Goal: Find specific page/section: Find specific page/section

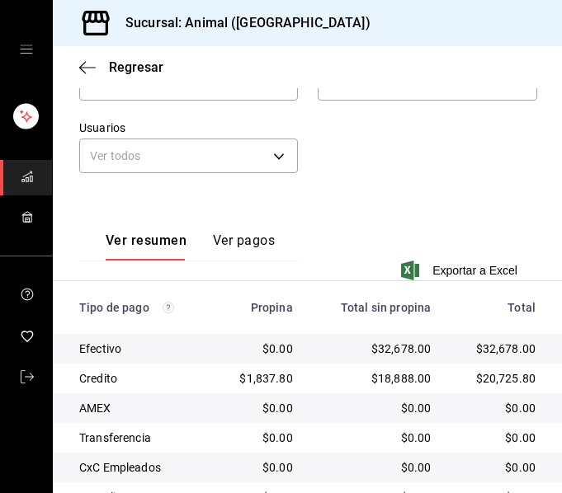
scroll to position [293, 0]
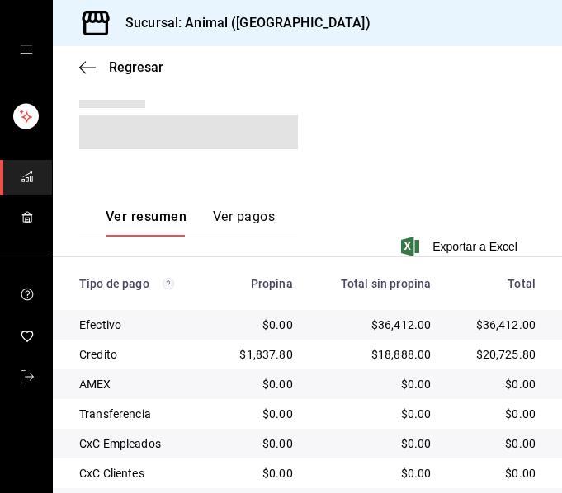
scroll to position [300, 0]
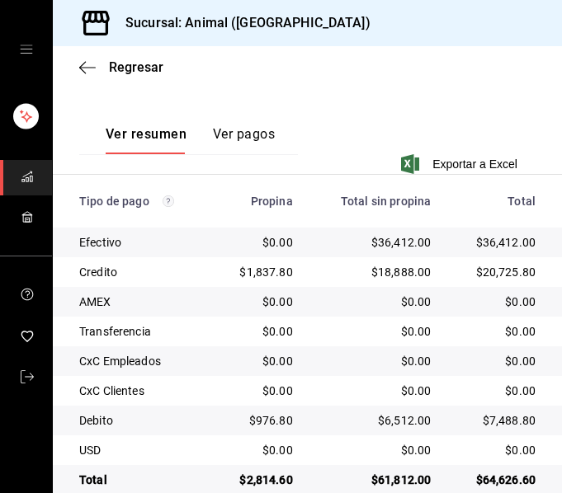
scroll to position [382, 0]
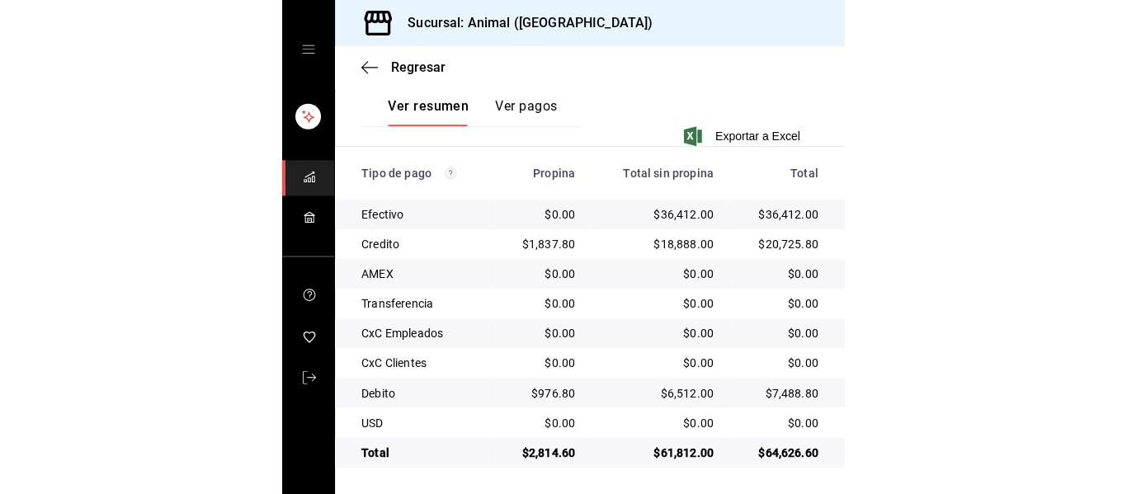
scroll to position [234, 0]
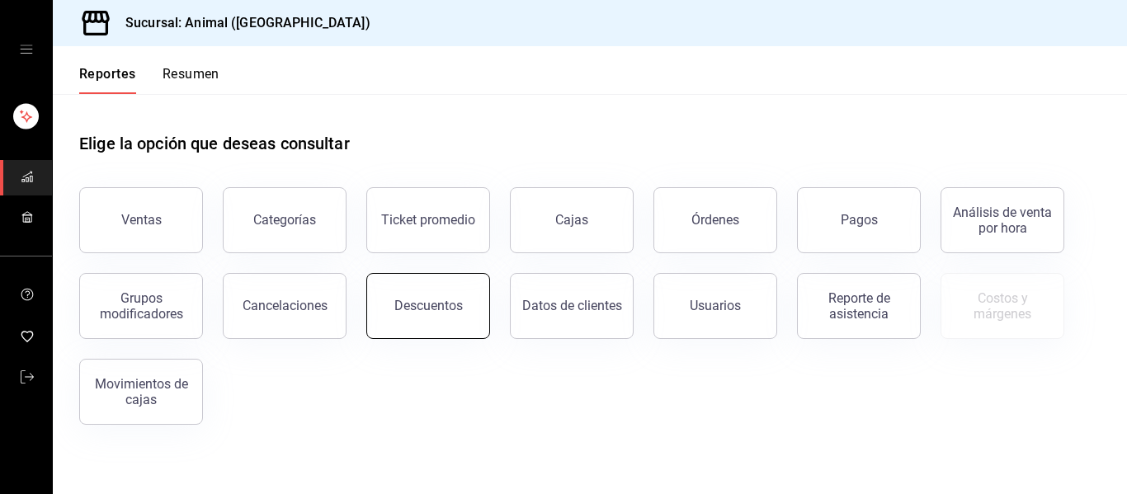
click at [418, 304] on div "Descuentos" at bounding box center [428, 306] width 68 height 16
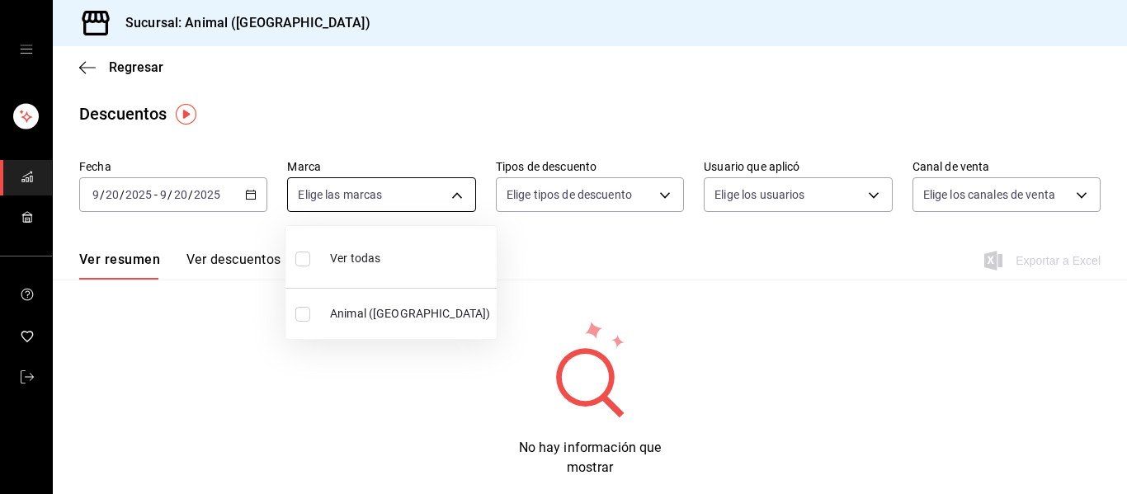
click at [446, 187] on body "Sucursal: Animal (Puebla) Regresar Descuentos Fecha 2025-09-20 9 / 20 / 2025 - …" at bounding box center [563, 247] width 1127 height 494
click at [385, 249] on li "Ver todas" at bounding box center [391, 257] width 211 height 49
type input "96838179-8fbb-4073-aae3-1789726318c8"
checkbox input "true"
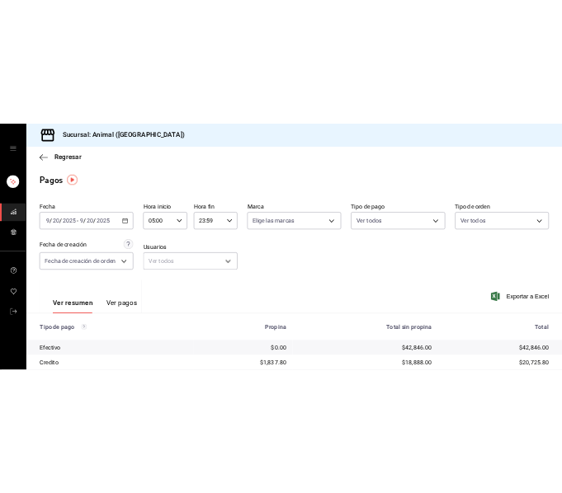
scroll to position [18, 0]
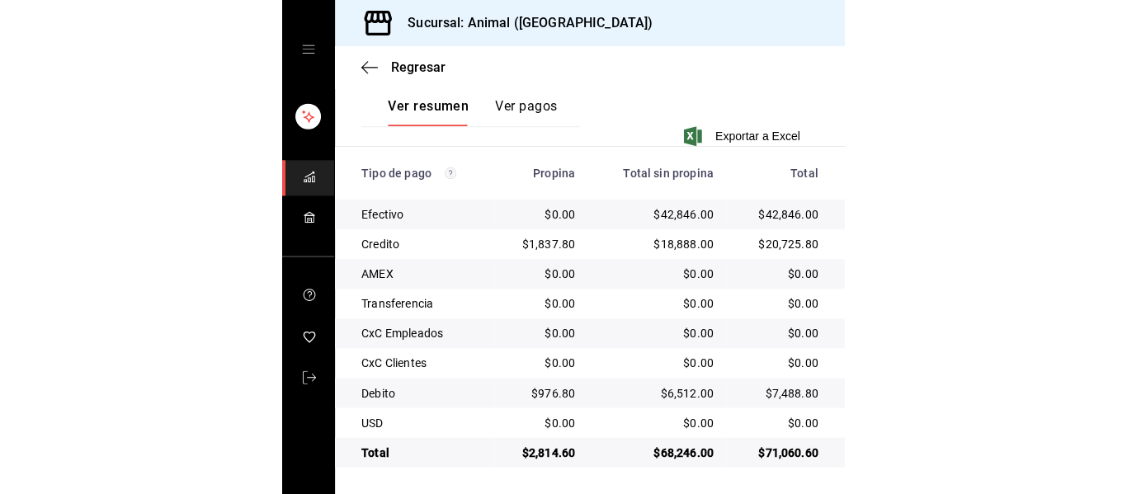
scroll to position [234, 0]
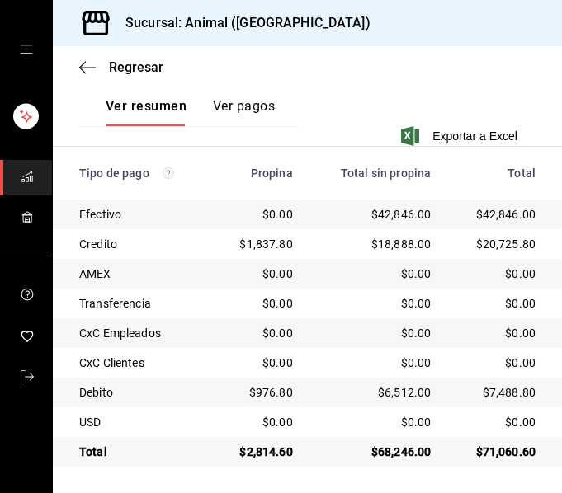
scroll to position [400, 0]
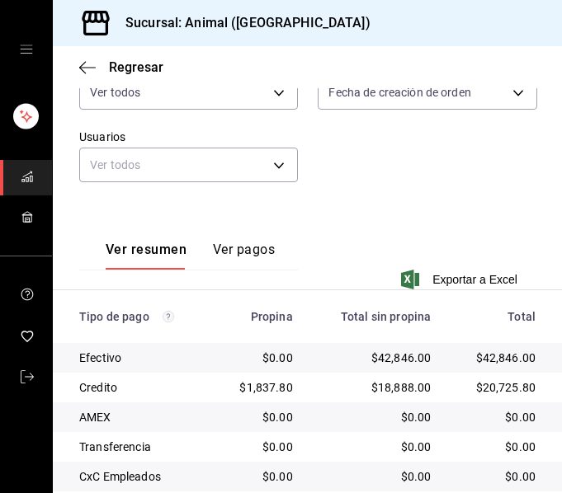
scroll to position [400, 0]
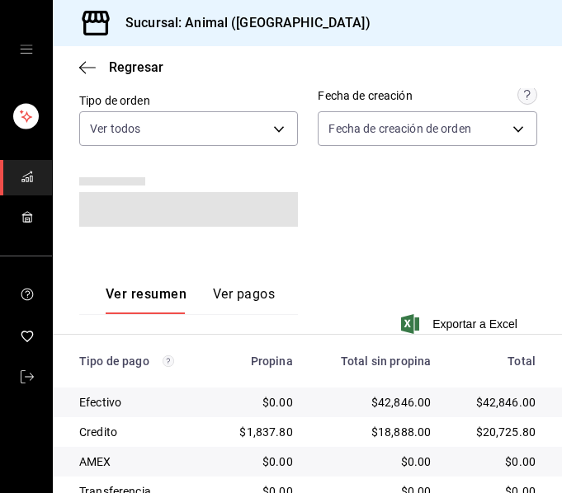
scroll to position [408, 0]
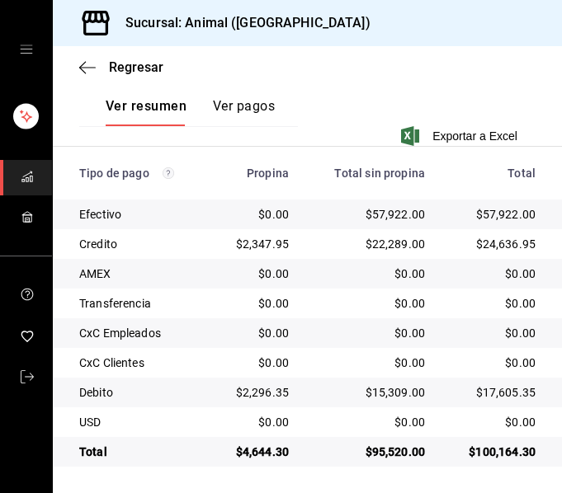
scroll to position [400, 0]
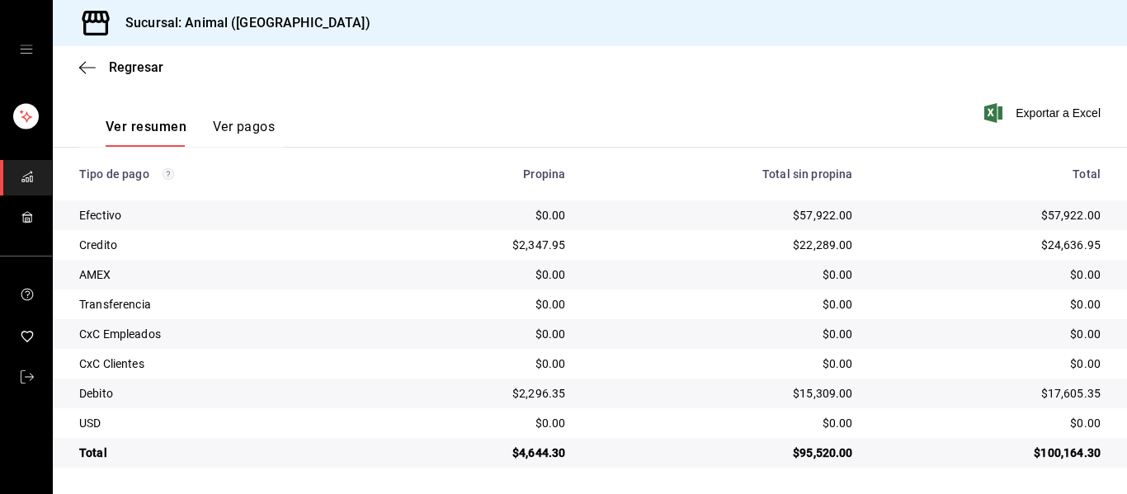
scroll to position [234, 0]
